Goal: Book appointment/travel/reservation

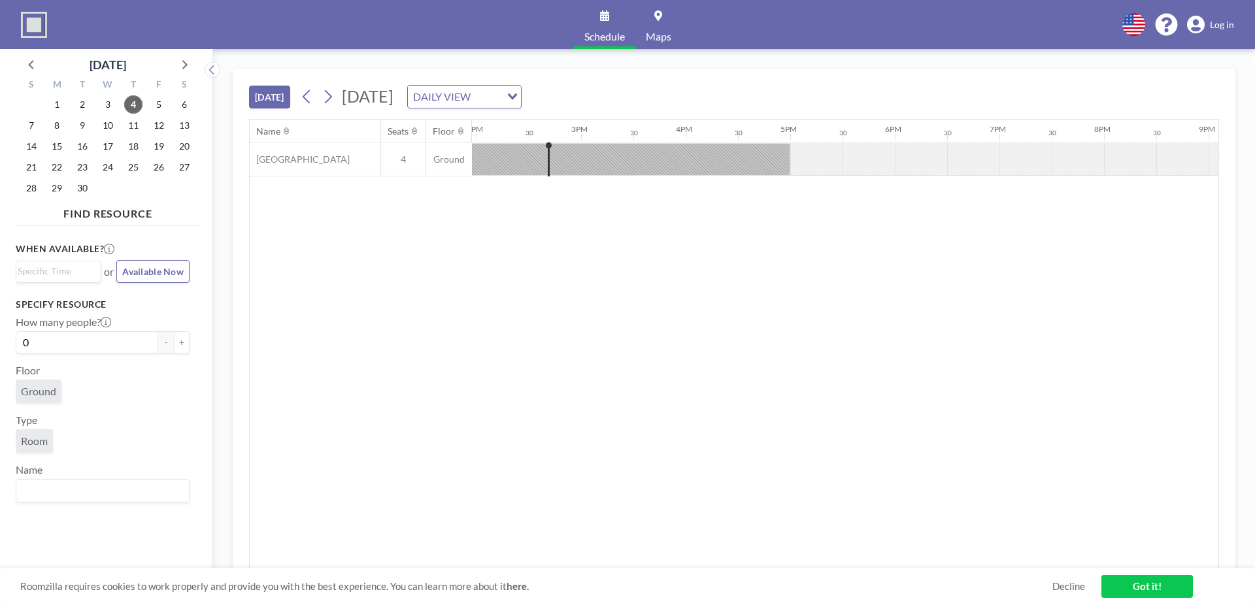
scroll to position [0, 1464]
click at [331, 98] on icon at bounding box center [328, 97] width 12 height 20
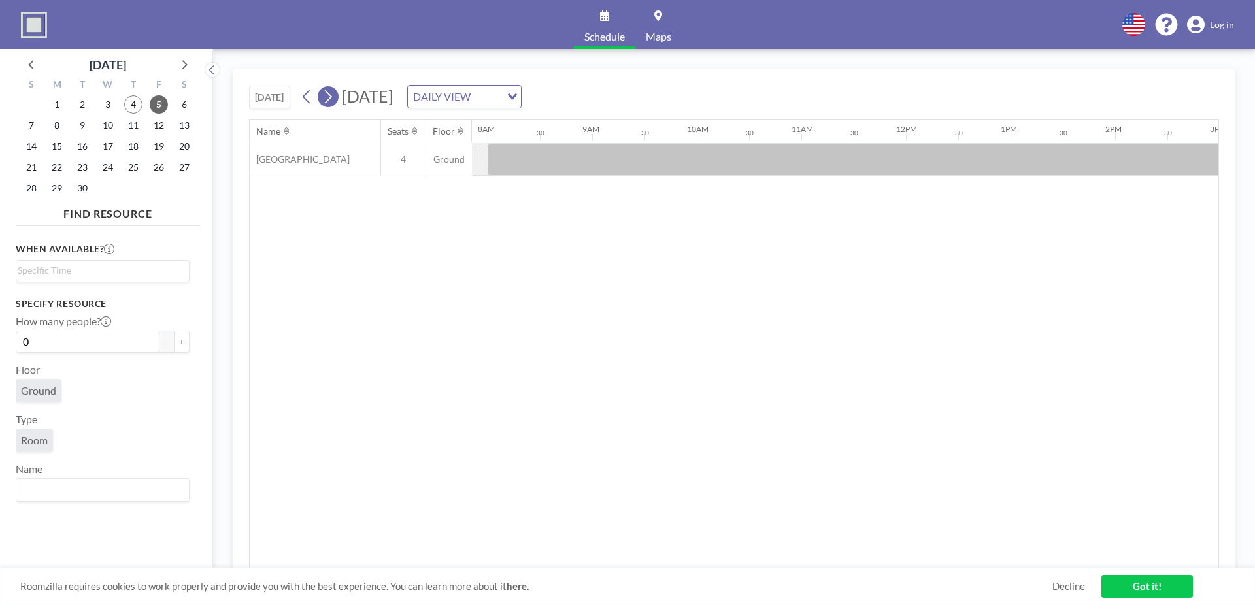
scroll to position [0, 836]
click at [337, 94] on button at bounding box center [328, 96] width 21 height 21
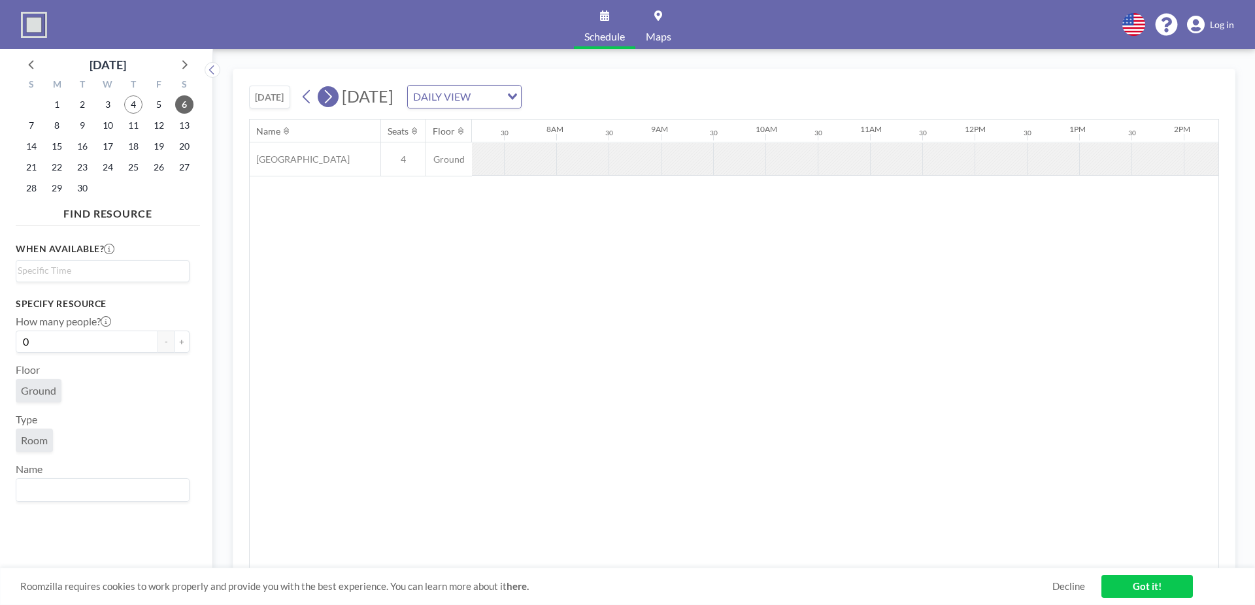
scroll to position [0, 784]
click at [337, 94] on button at bounding box center [328, 96] width 21 height 21
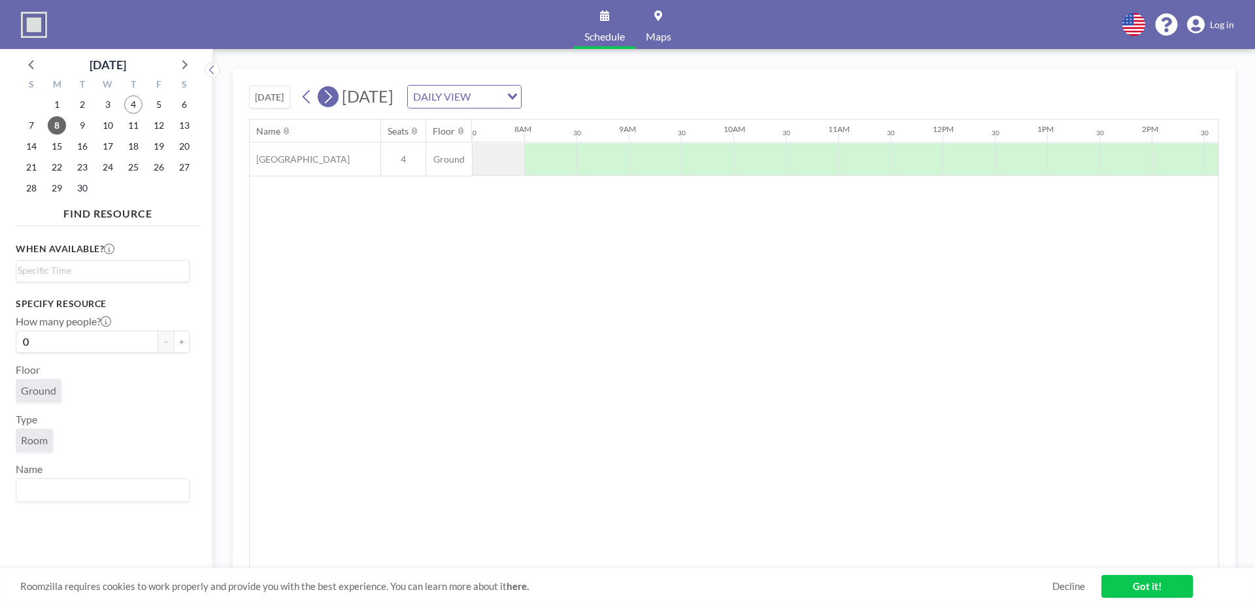
click at [337, 94] on button at bounding box center [328, 96] width 21 height 21
click at [311, 97] on icon at bounding box center [307, 97] width 12 height 20
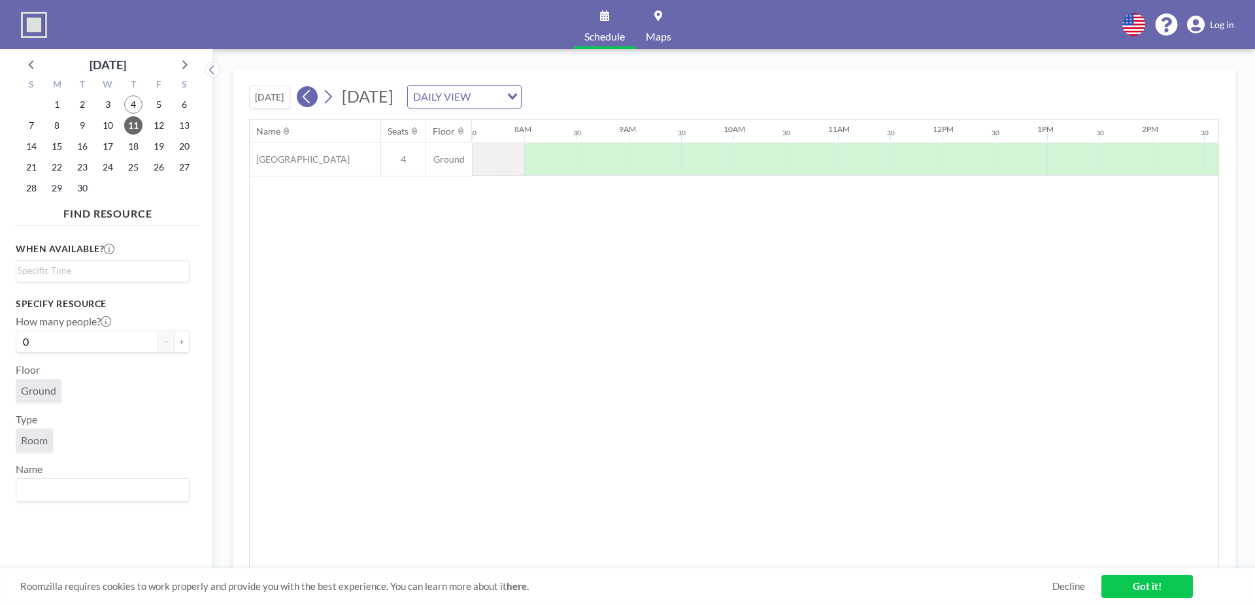
click at [310, 103] on icon at bounding box center [306, 97] width 7 height 14
click at [311, 98] on icon at bounding box center [307, 97] width 12 height 20
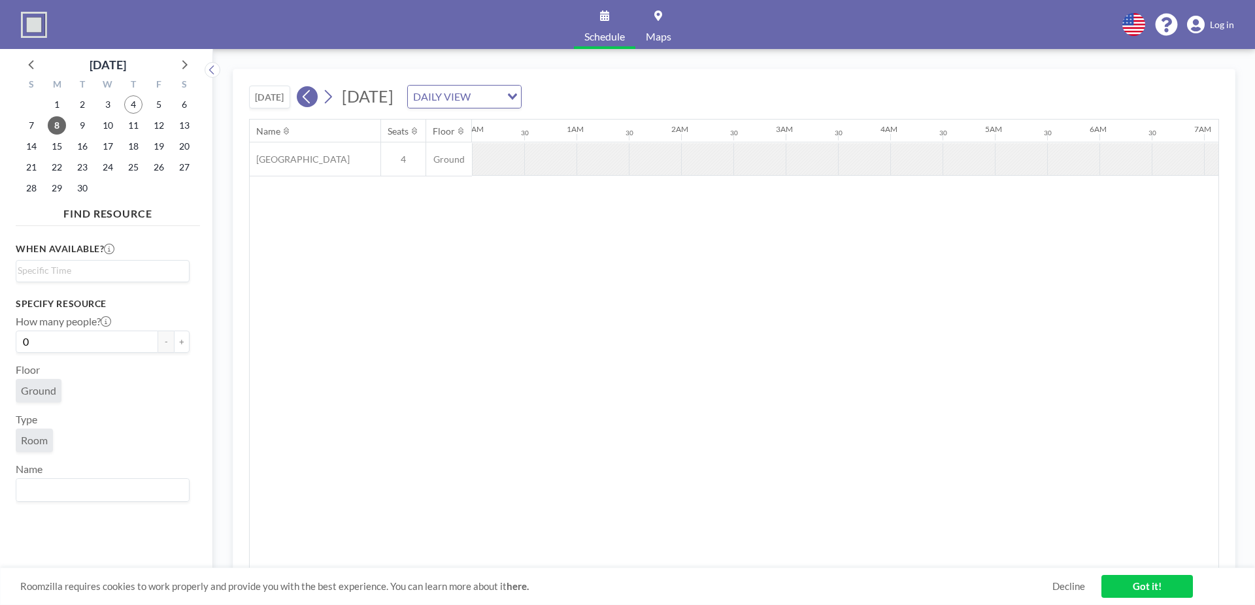
scroll to position [0, 736]
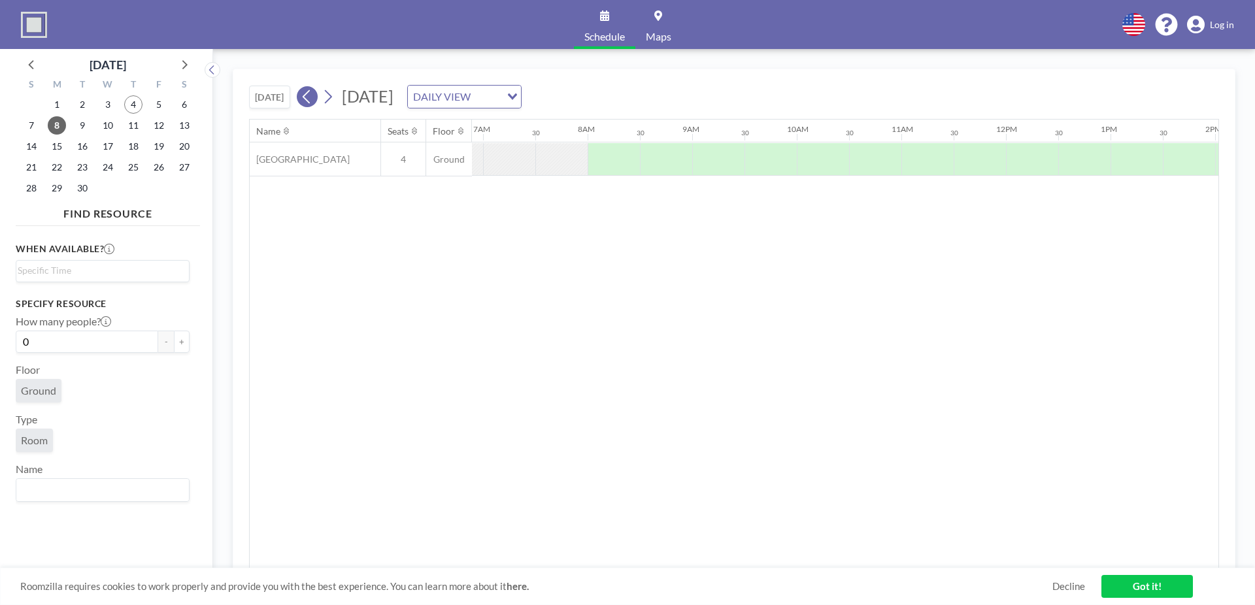
click at [311, 98] on icon at bounding box center [307, 97] width 12 height 20
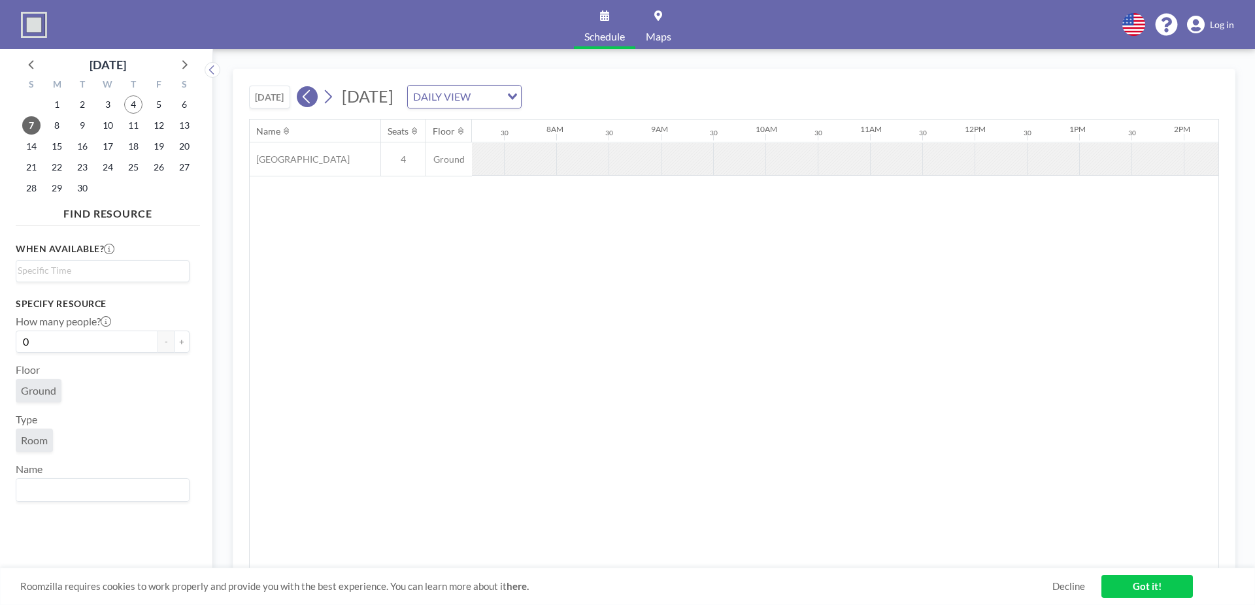
scroll to position [0, 784]
click at [311, 98] on icon at bounding box center [307, 97] width 12 height 20
